Goal: Navigation & Orientation: Find specific page/section

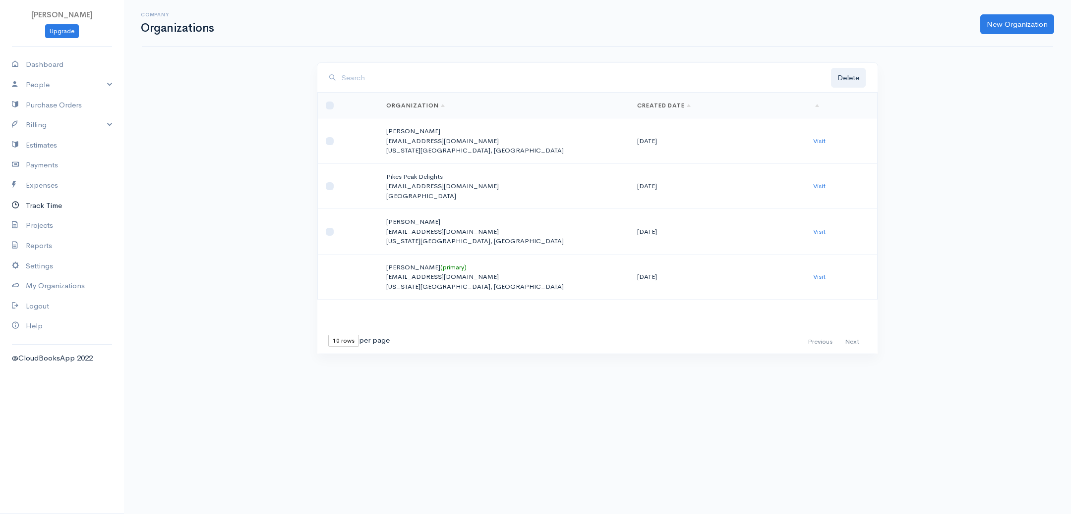
click at [32, 202] on link "Track Time" at bounding box center [62, 206] width 124 height 20
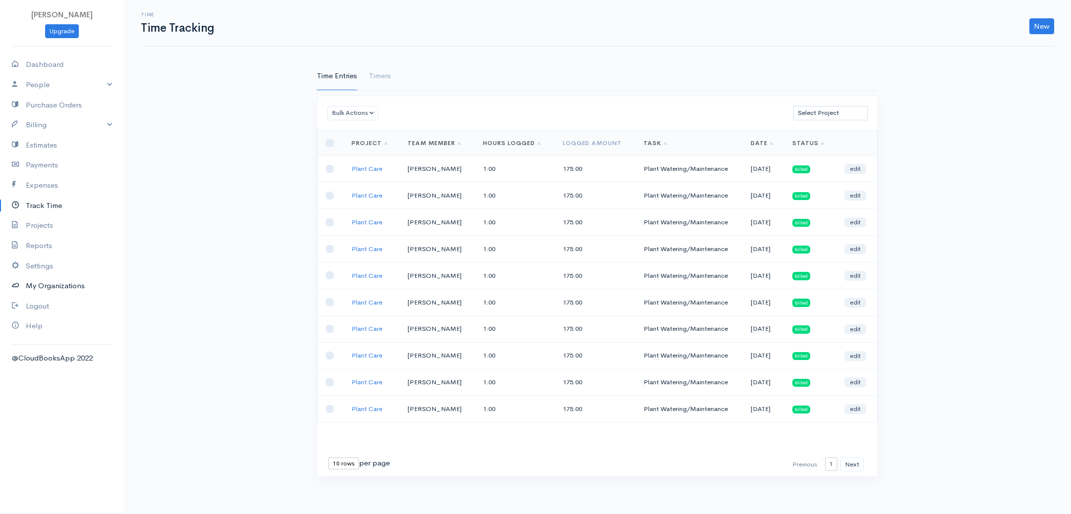
click at [56, 283] on link "My Organizations" at bounding box center [62, 286] width 124 height 20
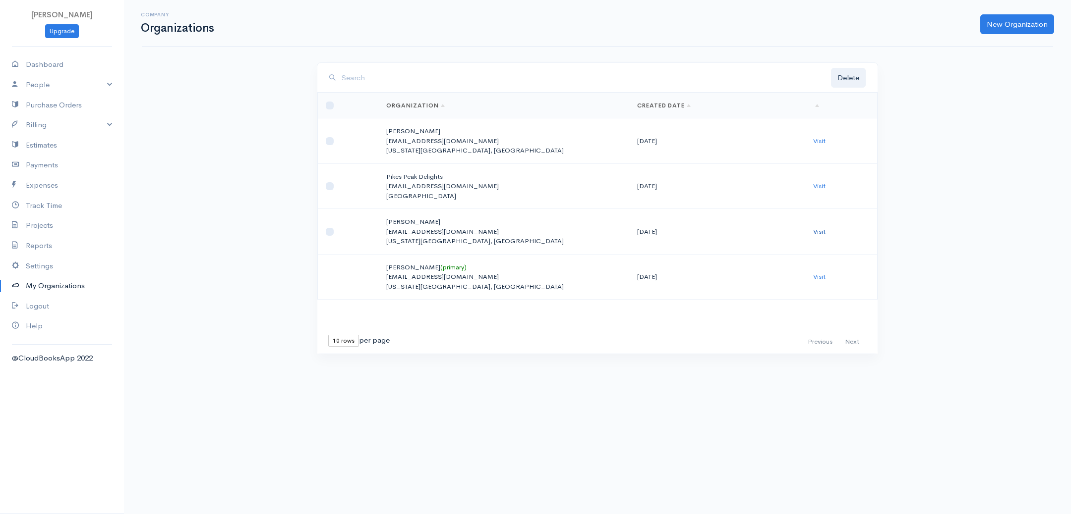
click at [821, 232] on link "Visit" at bounding box center [819, 231] width 12 height 8
click at [42, 63] on link "Dashboard" at bounding box center [62, 65] width 124 height 20
select select "365"
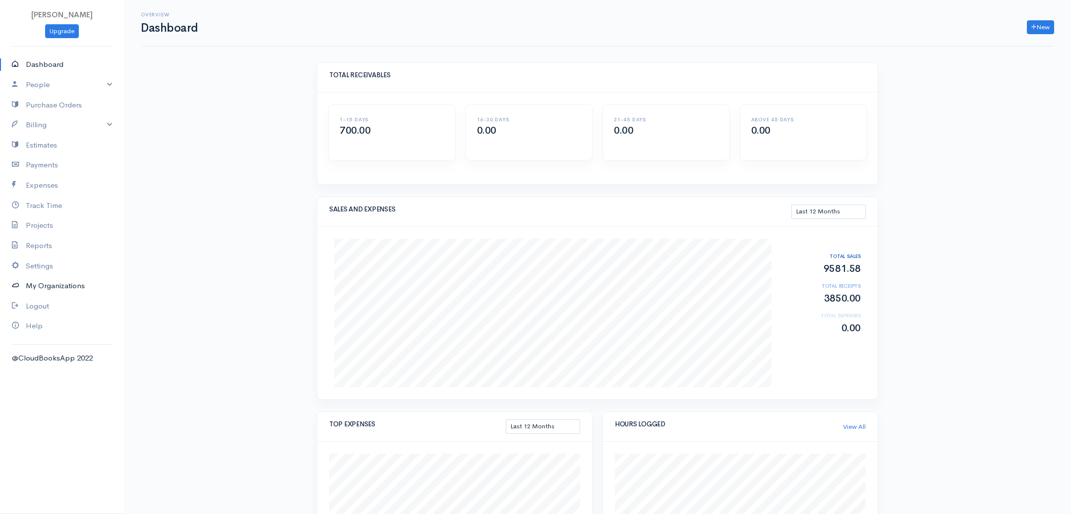
click at [45, 289] on link "My Organizations" at bounding box center [62, 286] width 124 height 20
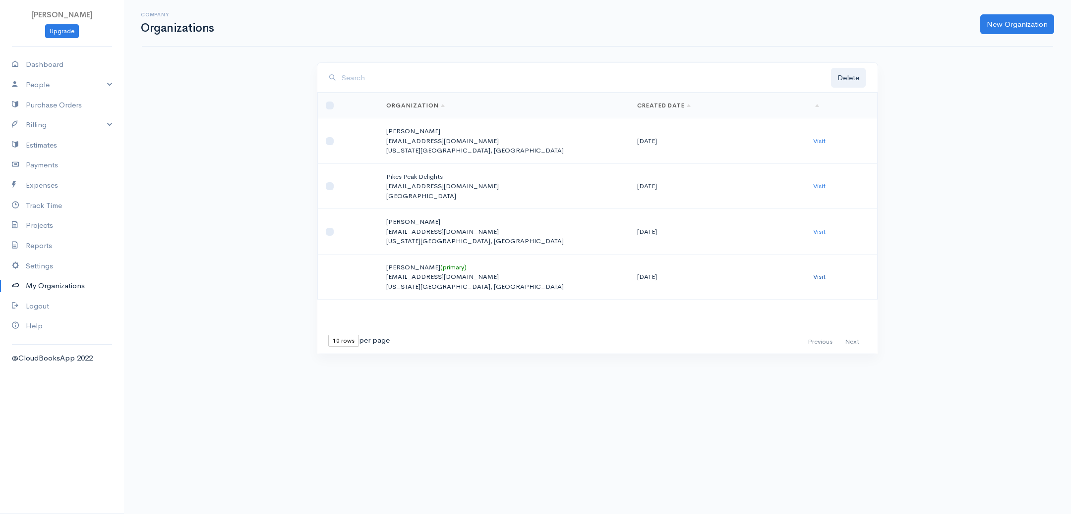
click at [818, 278] on link "Visit" at bounding box center [819, 277] width 12 height 8
